Goal: Entertainment & Leisure: Browse casually

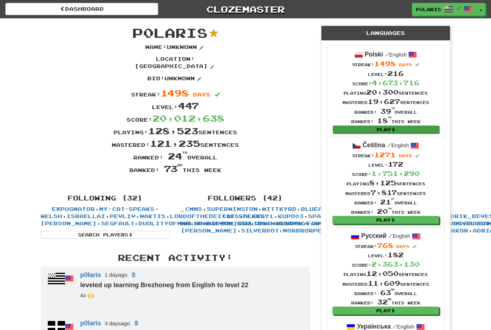
click at [383, 130] on link "Play" at bounding box center [386, 129] width 106 height 8
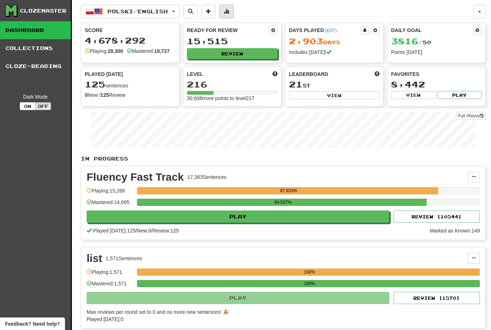
click at [229, 13] on span at bounding box center [226, 11] width 5 height 5
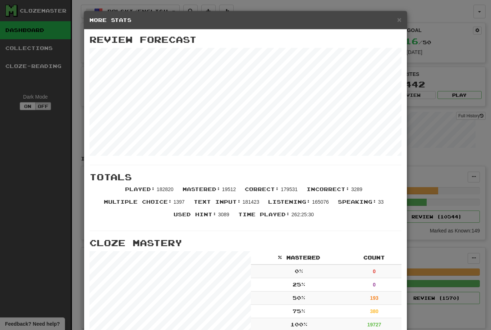
click at [397, 19] on span "×" at bounding box center [399, 19] width 4 height 8
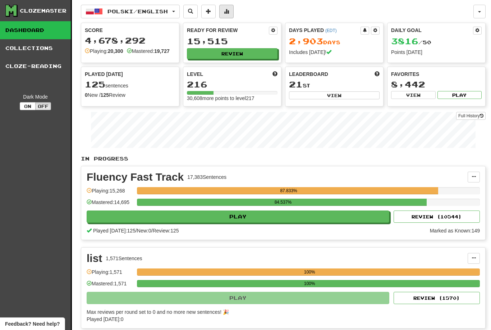
click at [229, 14] on button at bounding box center [226, 12] width 14 height 14
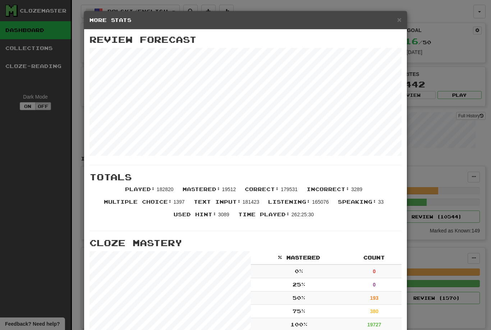
click at [75, 133] on div "× More Stats Review Forecast Totals Played : 182820 Mastered : 19512 Correct : …" at bounding box center [245, 165] width 491 height 330
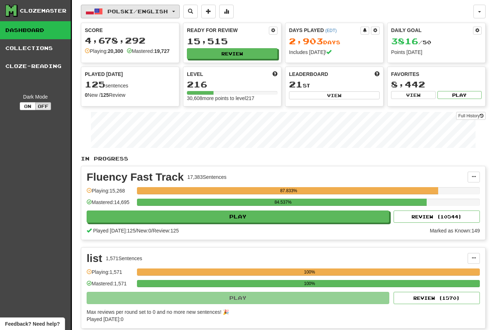
click at [138, 10] on span "Polski / English" at bounding box center [137, 11] width 60 height 6
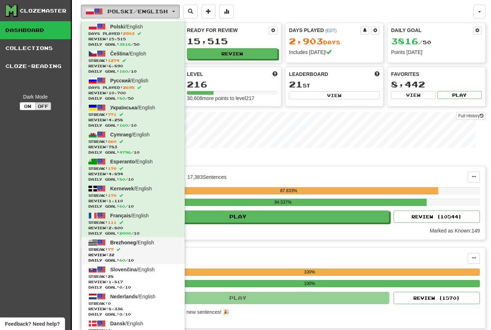
scroll to position [10, 0]
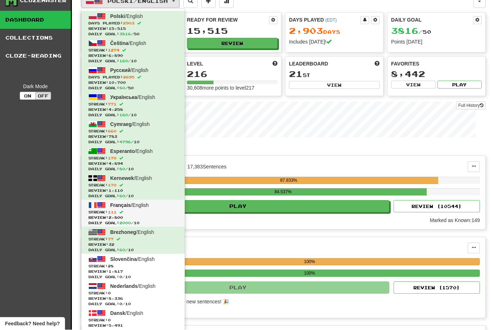
click at [134, 207] on span "Français / English" at bounding box center [129, 205] width 38 height 6
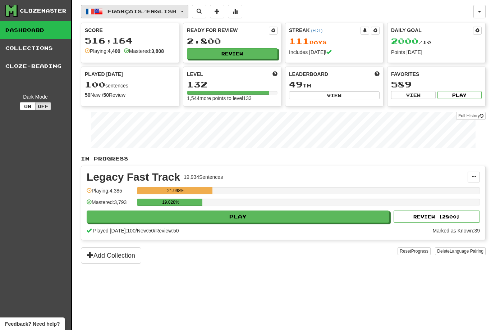
click at [158, 12] on span "Français / English" at bounding box center [141, 11] width 69 height 6
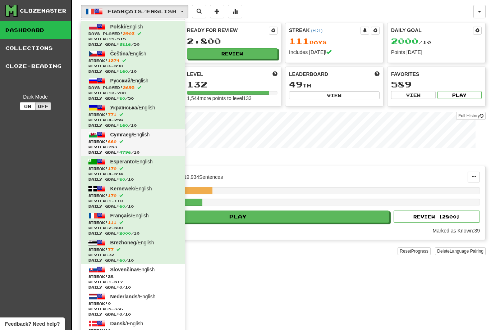
click at [134, 138] on link "Cymraeg / English Streak: 660 Review: 783 Daily Goal: 4796 / 10" at bounding box center [133, 142] width 104 height 27
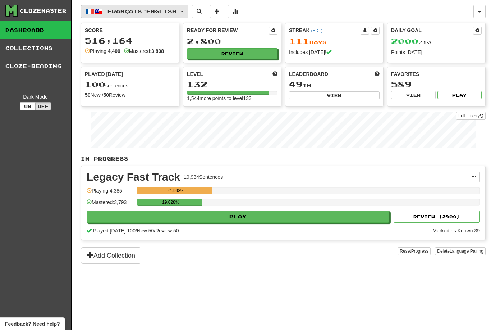
click at [119, 13] on span "Français / English" at bounding box center [141, 11] width 69 height 6
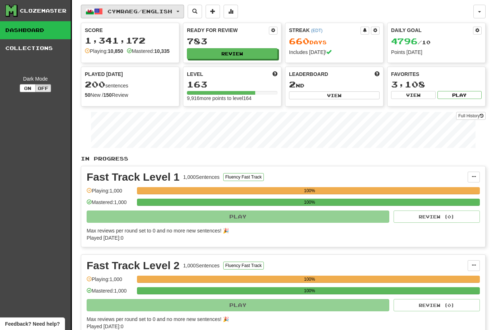
click at [136, 17] on button "Cymraeg / English" at bounding box center [132, 12] width 103 height 14
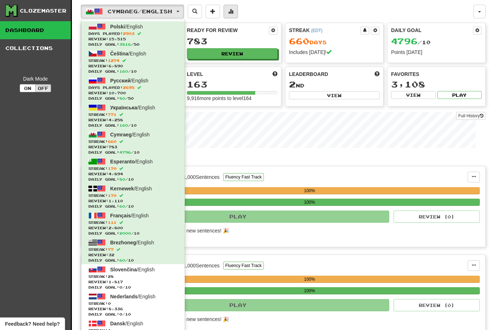
click at [234, 10] on div at bounding box center [245, 165] width 491 height 330
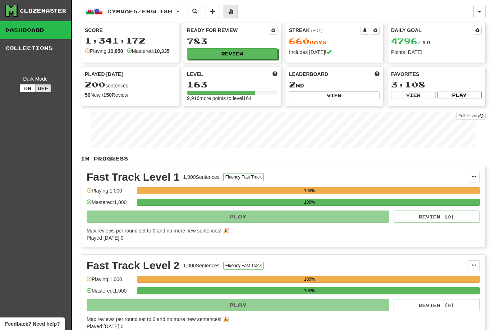
click at [233, 10] on span at bounding box center [230, 11] width 5 height 5
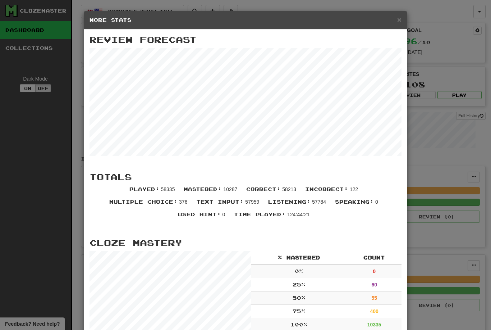
click at [58, 141] on div "× More Stats Review Forecast Totals Played : 58335 Mastered : 10287 Correct : 5…" at bounding box center [245, 165] width 491 height 330
